Goal: Check status

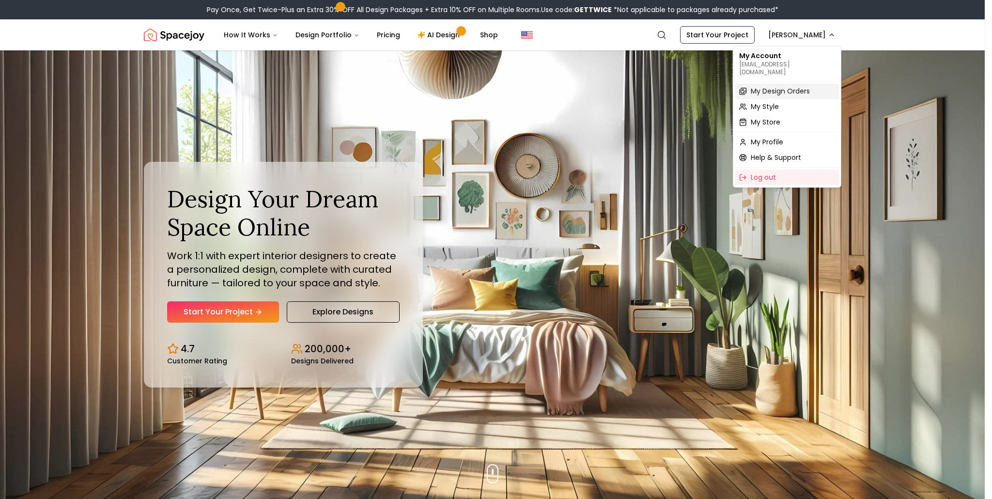
click at [768, 86] on span "My Design Orders" at bounding box center [780, 91] width 59 height 10
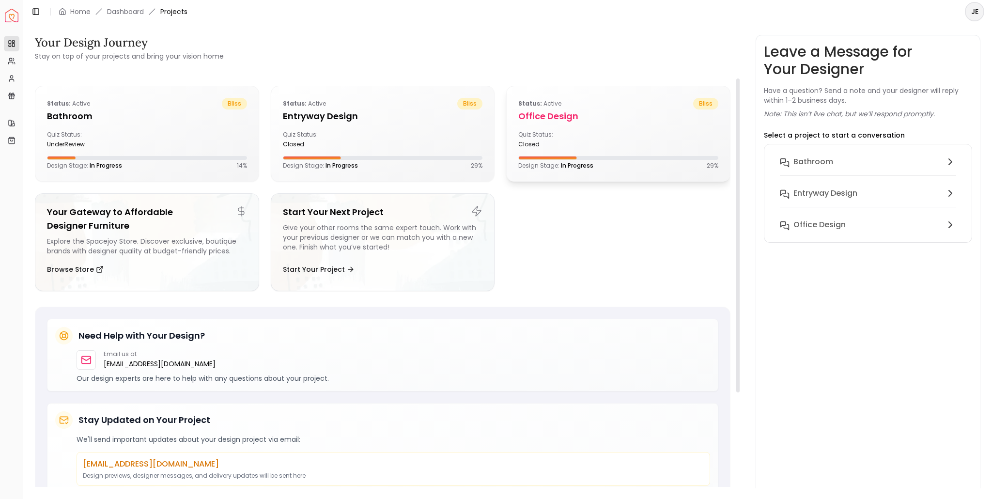
click at [589, 120] on h5 "Office design" at bounding box center [618, 117] width 200 height 14
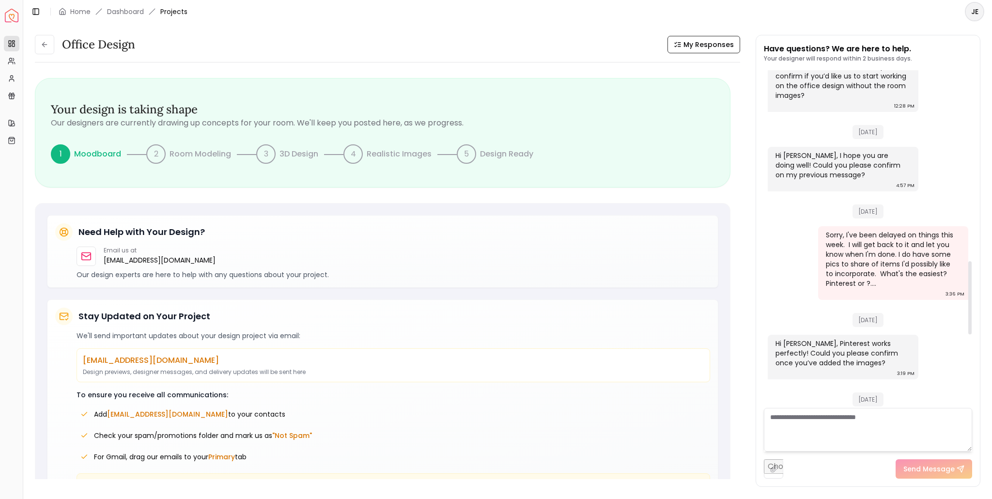
scroll to position [877, 0]
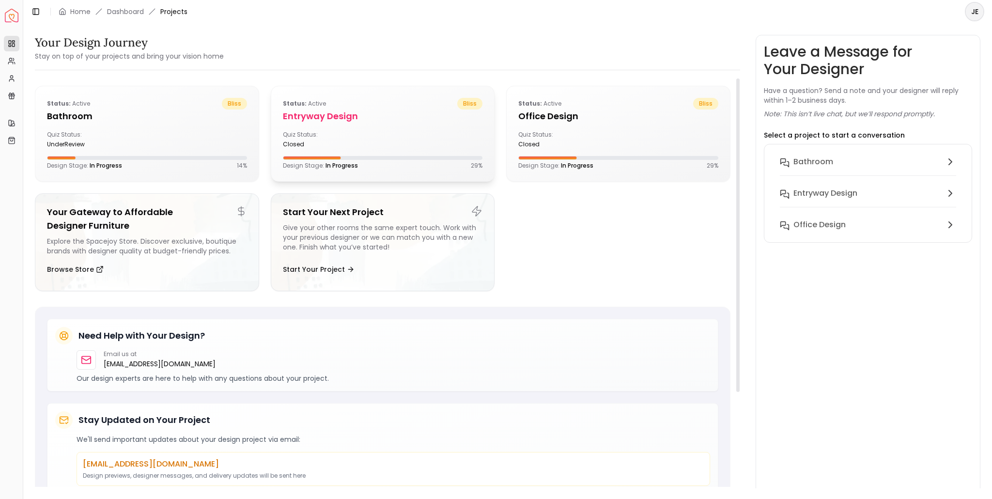
click at [382, 103] on div "Status: active bliss" at bounding box center [383, 104] width 200 height 12
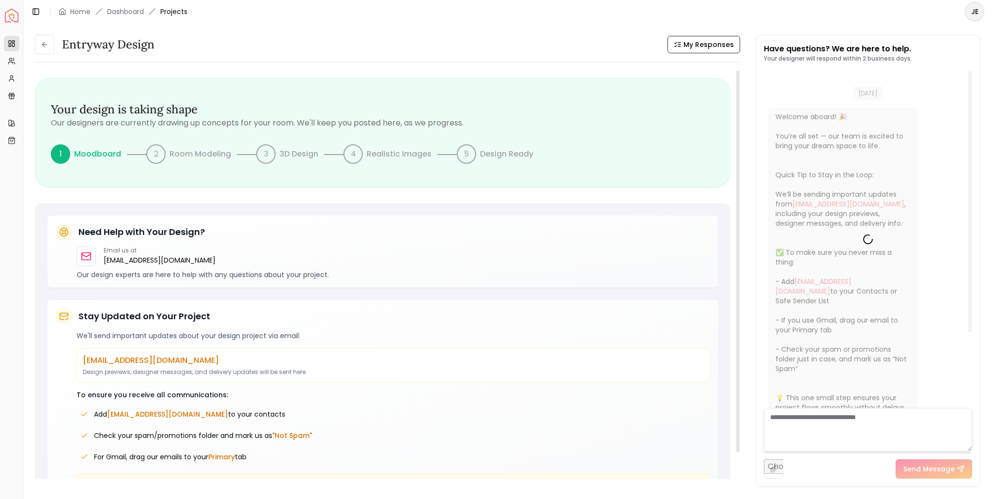
scroll to position [14, 0]
